Goal: Transaction & Acquisition: Purchase product/service

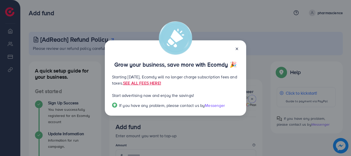
click at [238, 48] on line at bounding box center [237, 49] width 2 height 2
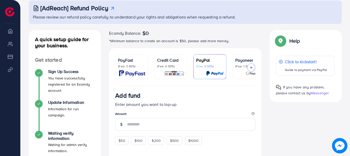
scroll to position [46, 0]
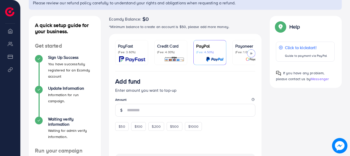
click at [331, 21] on div "Help Click to kickstart! Guide to payment via PayPal If you have any problem, p…" at bounding box center [306, 52] width 72 height 72
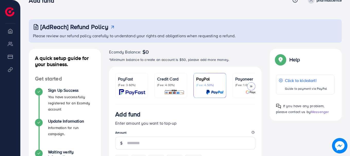
scroll to position [12, 0]
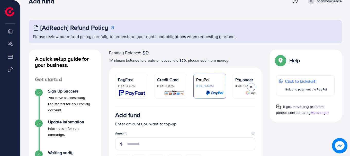
click at [173, 86] on p "(Fee: 4.00%)" at bounding box center [170, 86] width 27 height 4
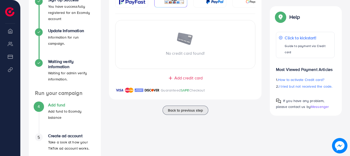
scroll to position [103, 0]
click at [176, 78] on span "Add credit card" at bounding box center [188, 78] width 28 height 6
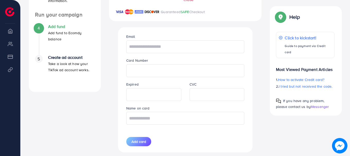
scroll to position [183, 0]
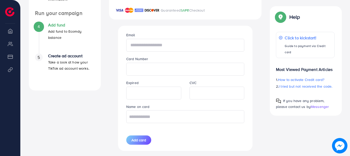
click at [165, 49] on input "text" at bounding box center [185, 45] width 118 height 13
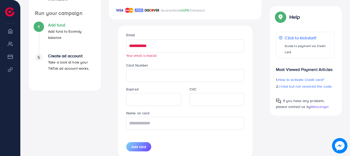
click at [192, 44] on input "**********" at bounding box center [185, 46] width 118 height 13
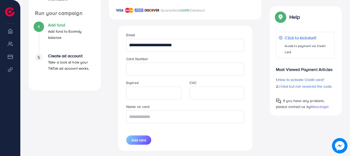
type input "**********"
type input "*********"
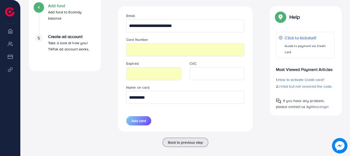
scroll to position [209, 0]
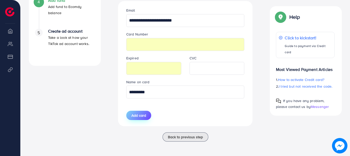
click at [130, 114] on button "Add card" at bounding box center [138, 115] width 25 height 9
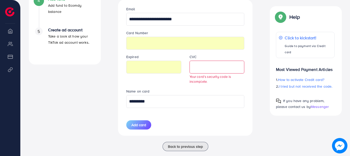
click at [227, 62] on iframe at bounding box center [216, 66] width 49 height 11
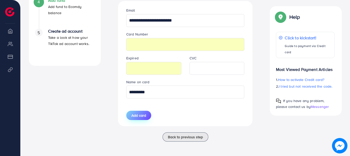
click at [136, 116] on span "Add card" at bounding box center [138, 115] width 15 height 5
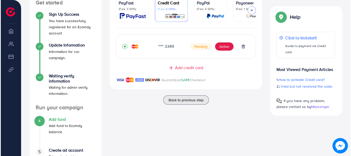
scroll to position [95, 0]
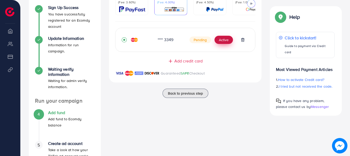
click at [223, 43] on button "Active" at bounding box center [223, 40] width 19 height 8
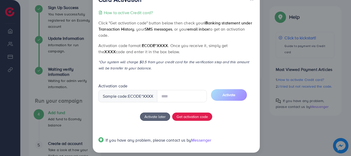
scroll to position [15, 0]
click at [197, 114] on div "How to active Credit card? Click "Get activation code" button below then check …" at bounding box center [176, 79] width 156 height 140
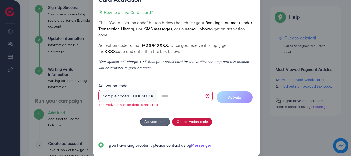
scroll to position [24, 0]
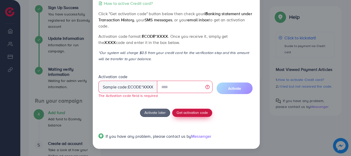
click at [205, 115] on span "Get activation code" at bounding box center [192, 112] width 31 height 5
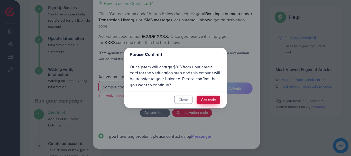
click at [213, 101] on button "Get code" at bounding box center [209, 100] width 24 height 8
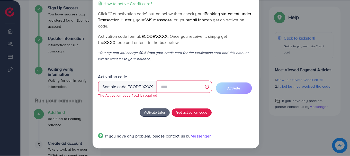
scroll to position [0, 0]
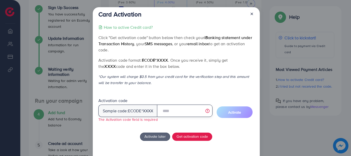
click at [180, 114] on input "text" at bounding box center [184, 111] width 55 height 12
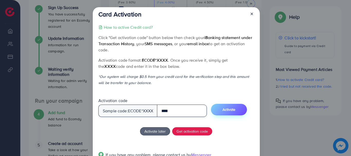
type input "****"
click at [231, 115] on button "Activate" at bounding box center [229, 110] width 36 height 12
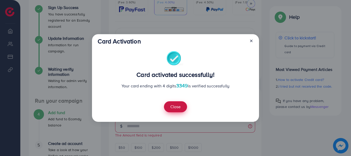
click at [180, 105] on button "Close" at bounding box center [175, 106] width 23 height 11
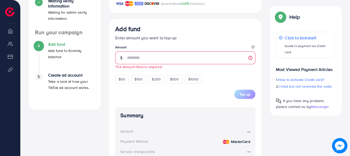
scroll to position [162, 0]
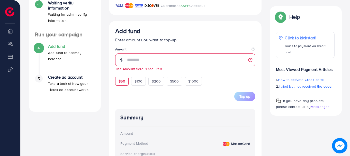
click at [123, 84] on span "$50" at bounding box center [122, 81] width 6 height 5
type input "**"
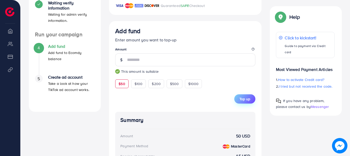
click at [123, 86] on span "$50" at bounding box center [122, 83] width 6 height 5
click at [247, 99] on span "Top up" at bounding box center [244, 98] width 11 height 5
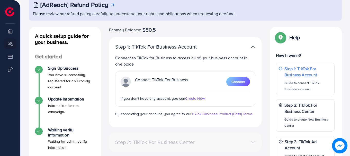
scroll to position [35, 0]
click at [159, 57] on p "Connect to TikTok for Business to access all of your business account in one pl…" at bounding box center [185, 61] width 140 height 12
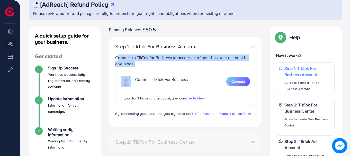
click at [160, 63] on p "Connect to TikTok for Business to access all of your business account in one pl…" at bounding box center [185, 61] width 140 height 12
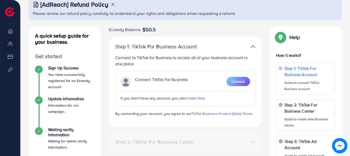
click at [253, 47] on img at bounding box center [253, 46] width 5 height 7
click at [205, 58] on p "Connect to TikTok for Business to access all of your business account in one pl…" at bounding box center [185, 61] width 140 height 12
click at [205, 55] on p "Connect to TikTok for Business to access all of your business account in one pl…" at bounding box center [185, 61] width 140 height 12
